Goal: Transaction & Acquisition: Complete application form

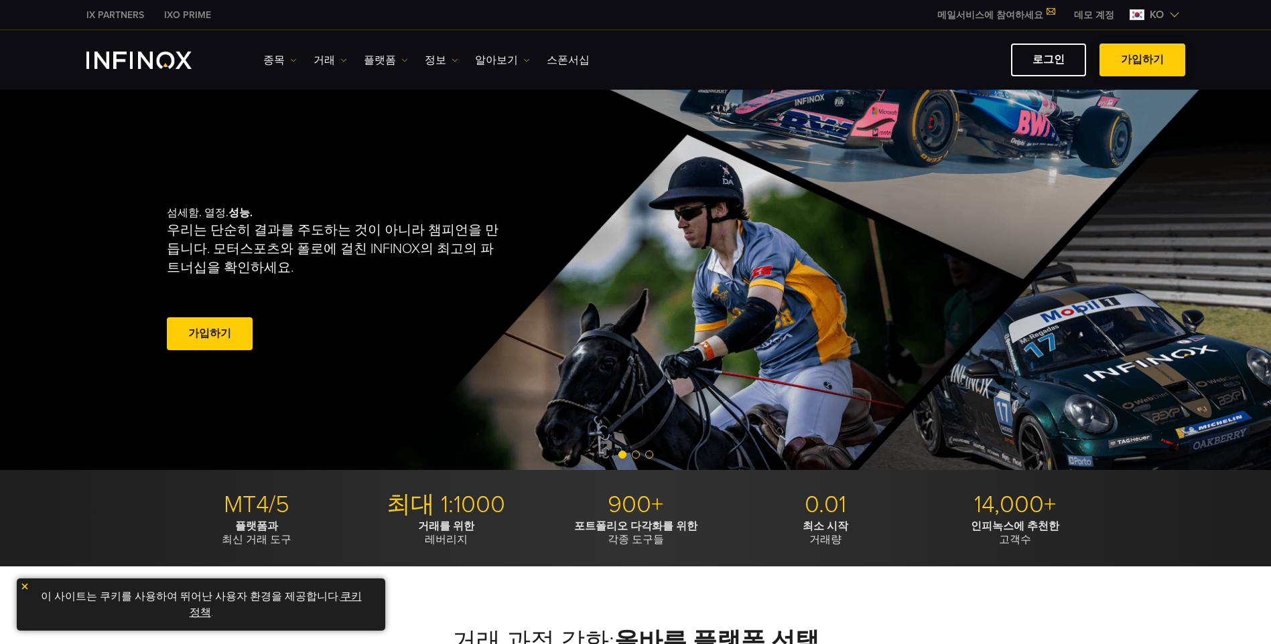
click at [1142, 60] on span at bounding box center [1142, 60] width 0 height 0
